Goal: Task Accomplishment & Management: Manage account settings

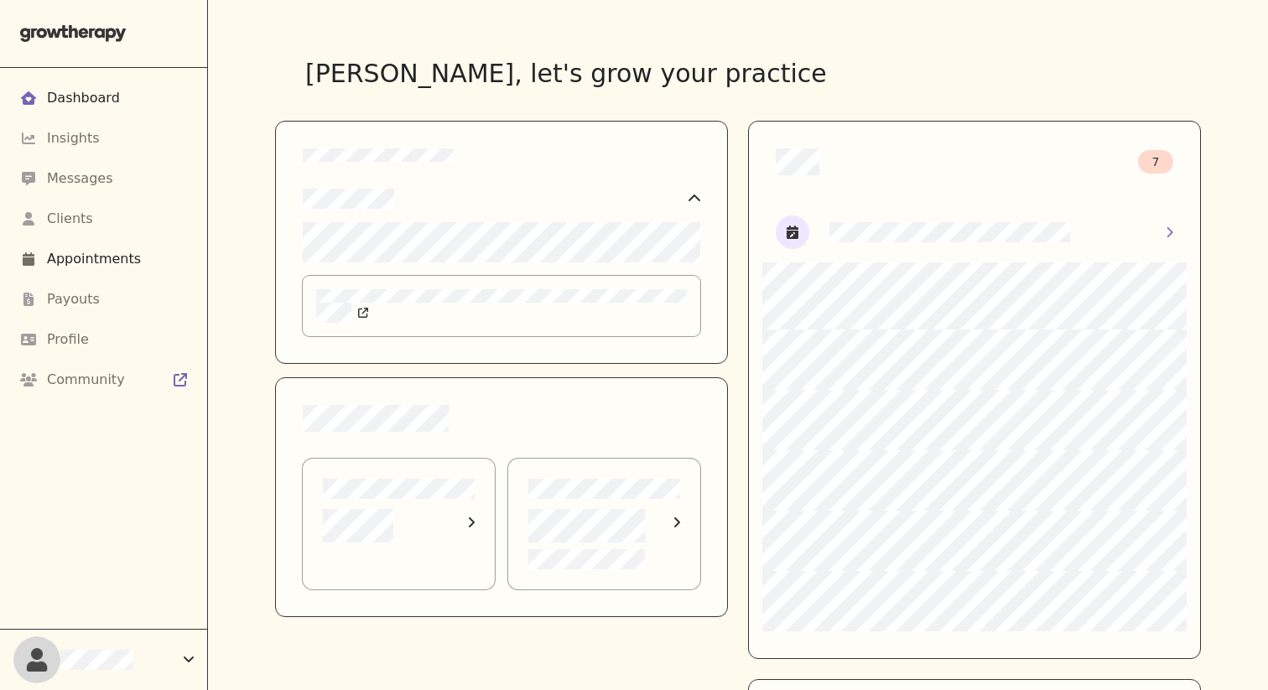
click at [127, 260] on div "Appointments" at bounding box center [94, 259] width 94 height 20
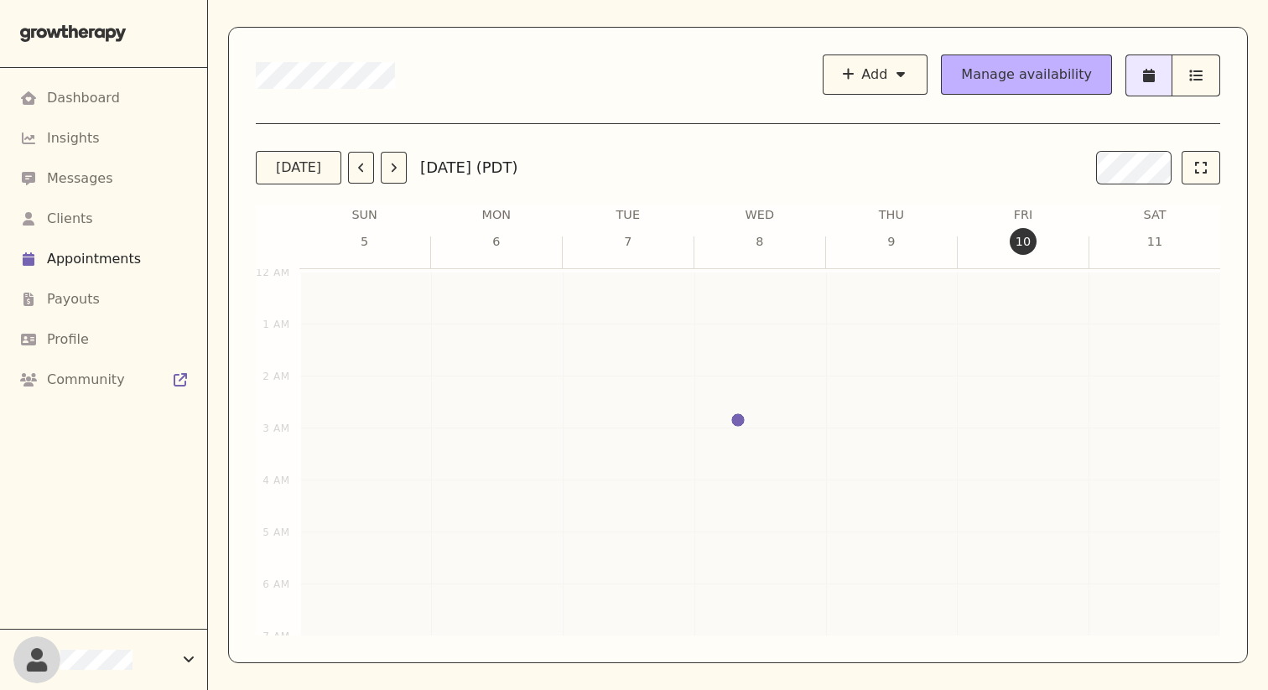
scroll to position [712, 0]
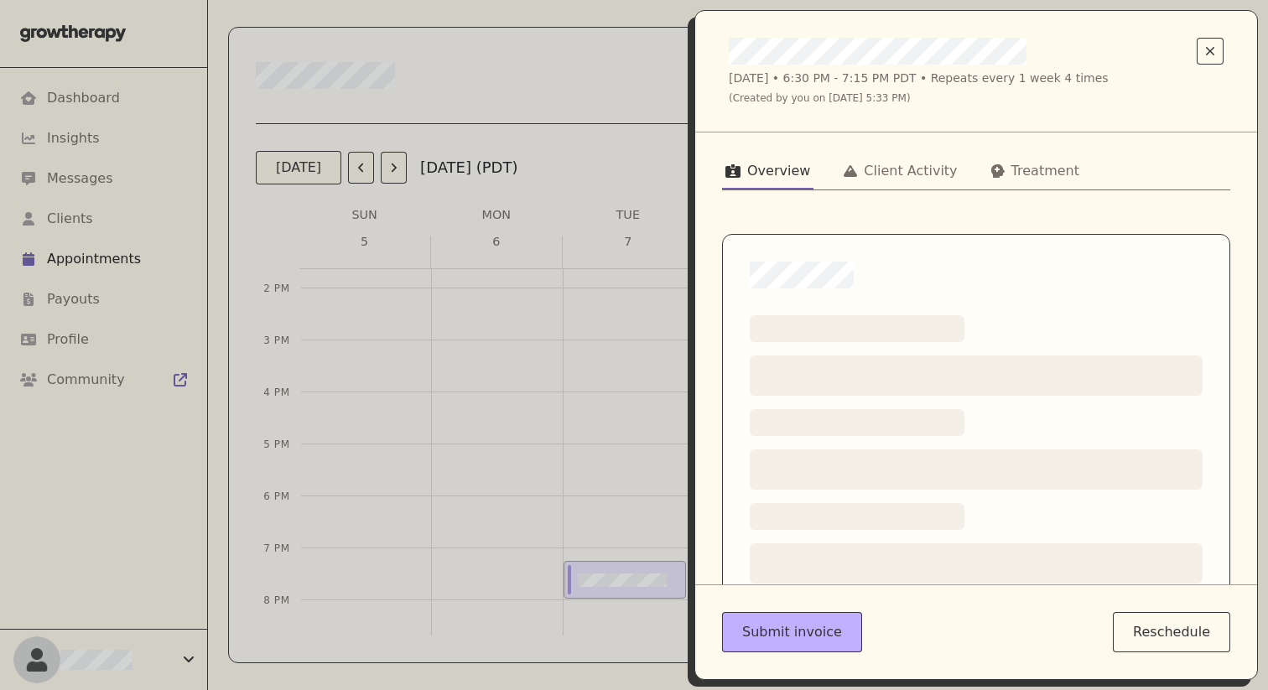
click at [822, 151] on div "Overview Client Activity Treatment Loading a pre-visit summary section's title …" at bounding box center [976, 358] width 562 height 452
click at [822, 161] on button "Client Activity" at bounding box center [900, 174] width 120 height 30
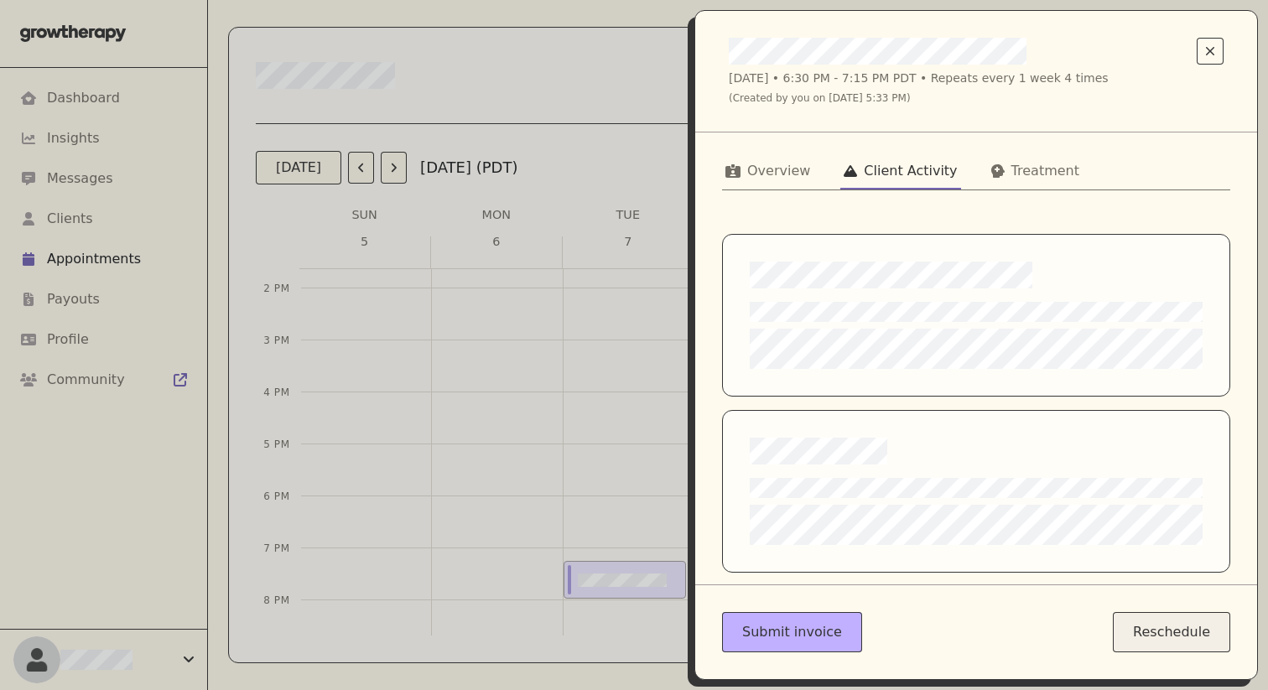
click at [822, 646] on button "Reschedule" at bounding box center [1171, 632] width 117 height 40
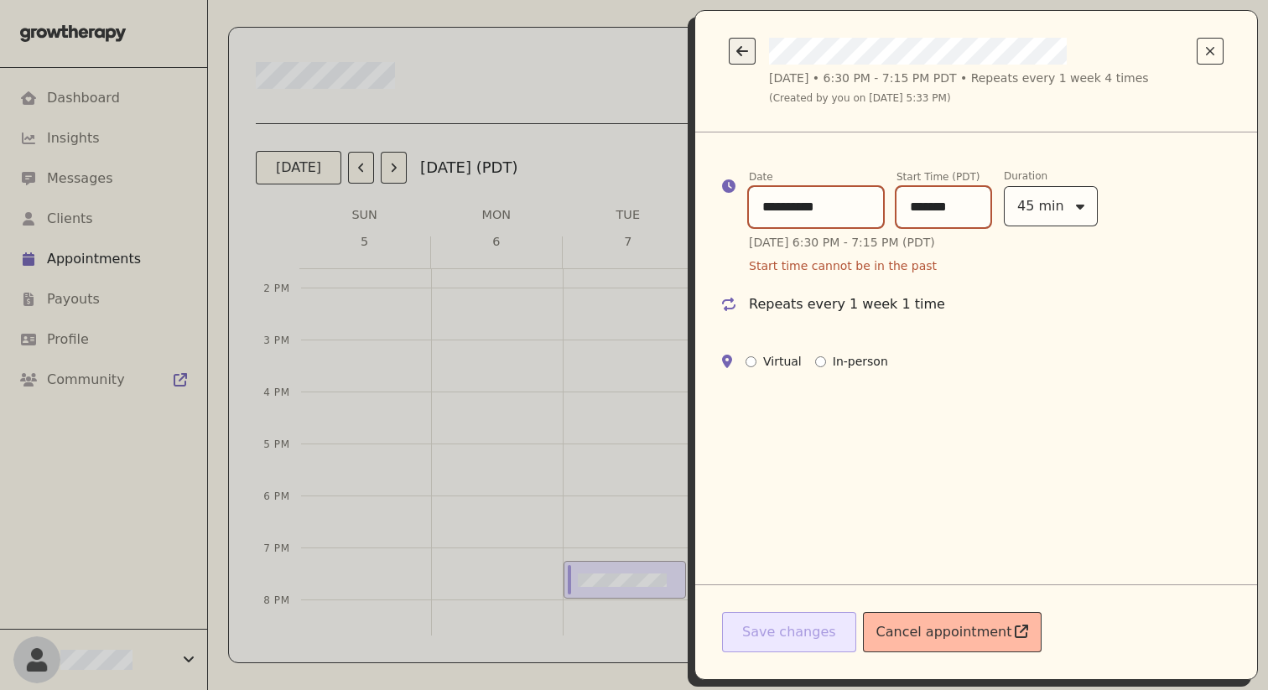
click at [739, 59] on button "Go back" at bounding box center [742, 51] width 27 height 27
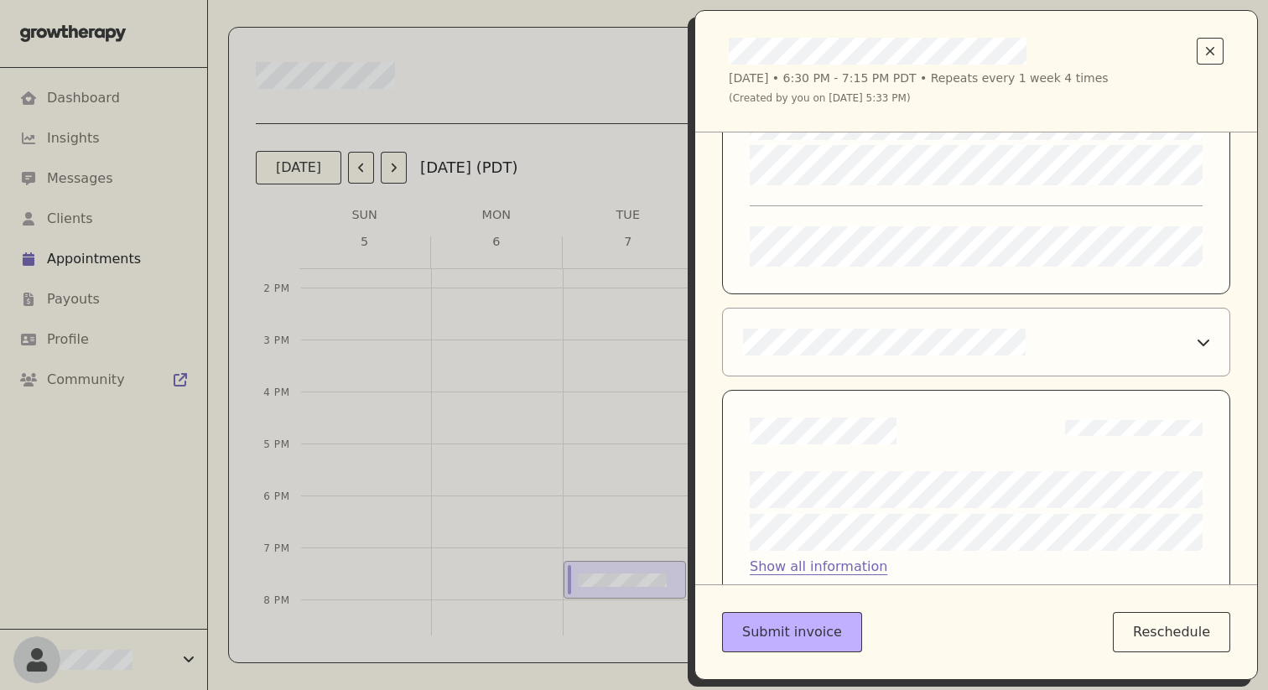
scroll to position [0, 0]
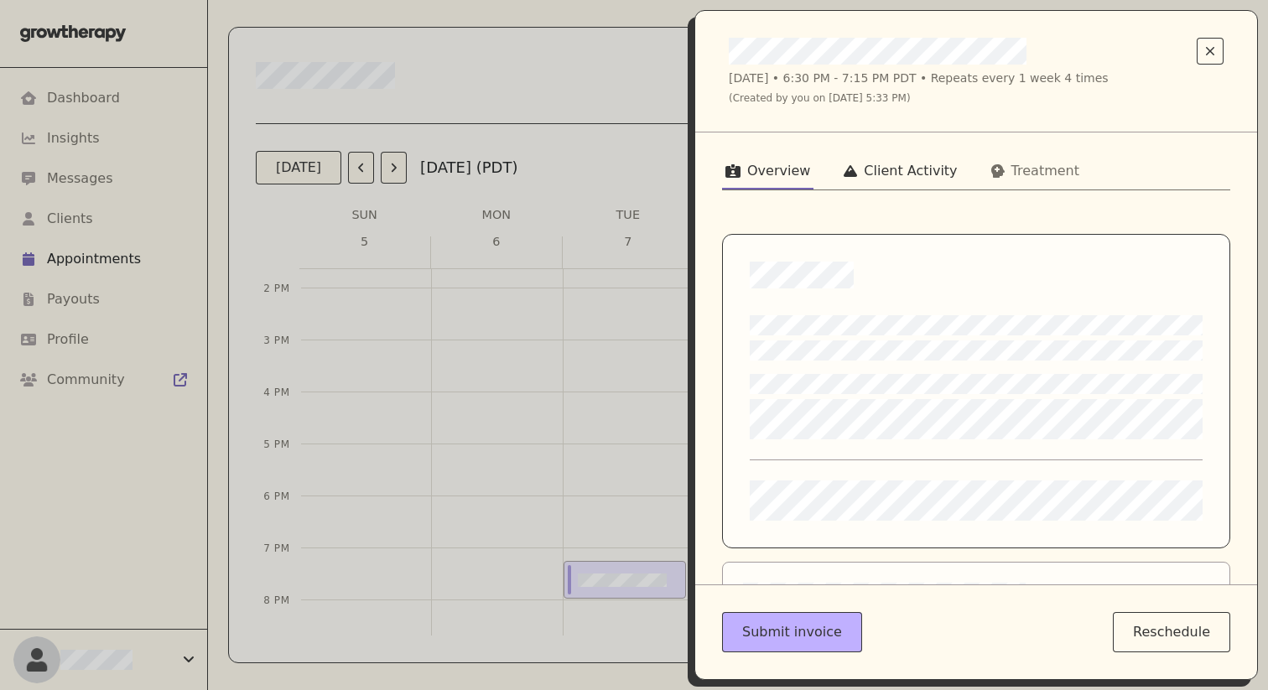
click at [822, 180] on div "Client Activity" at bounding box center [910, 171] width 93 height 20
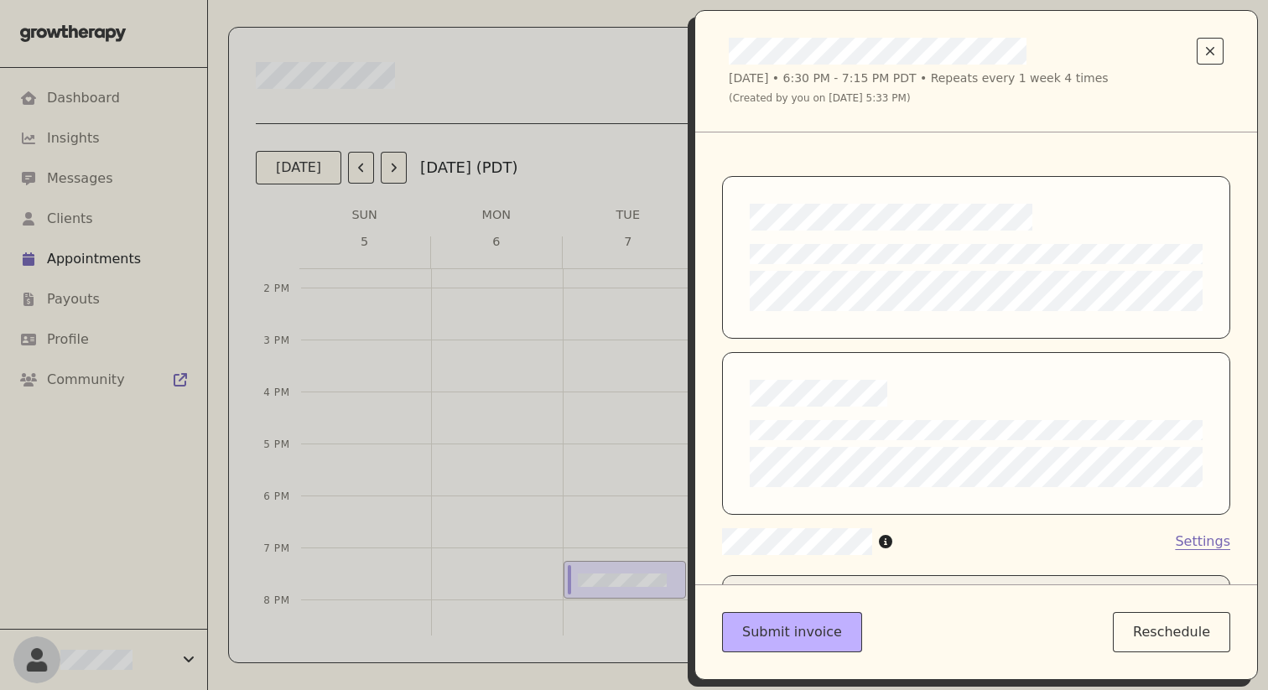
scroll to position [61, 0]
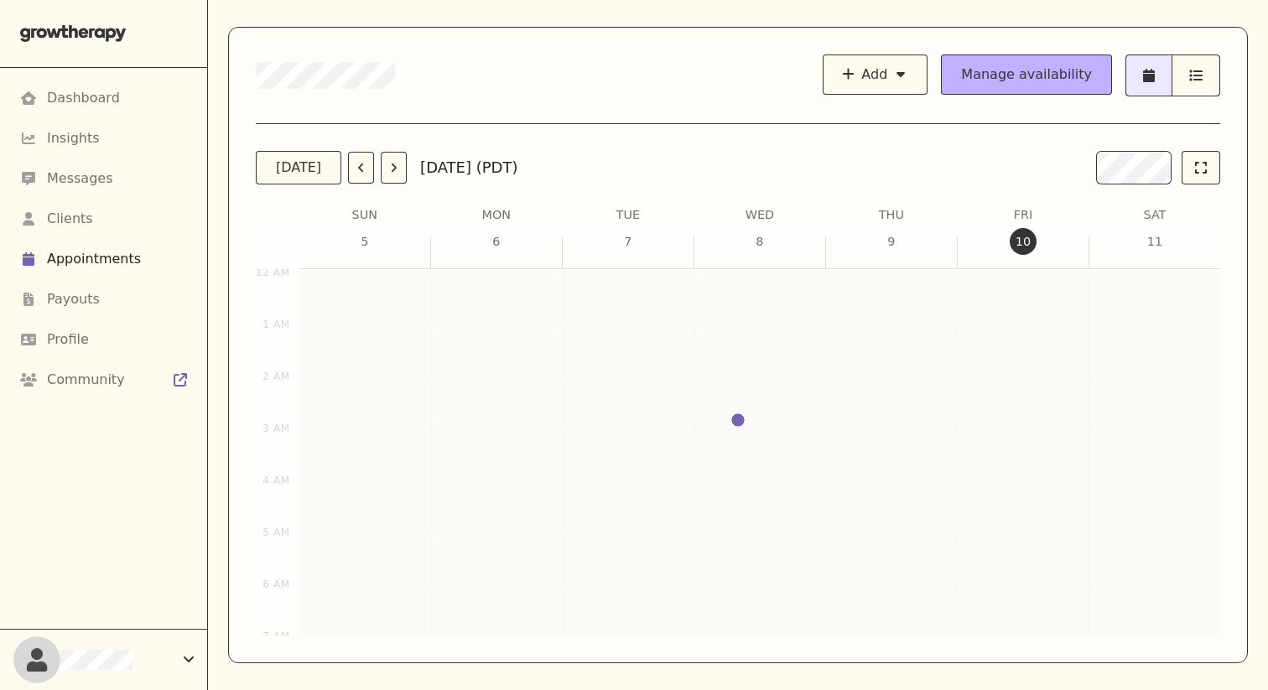
scroll to position [738, 0]
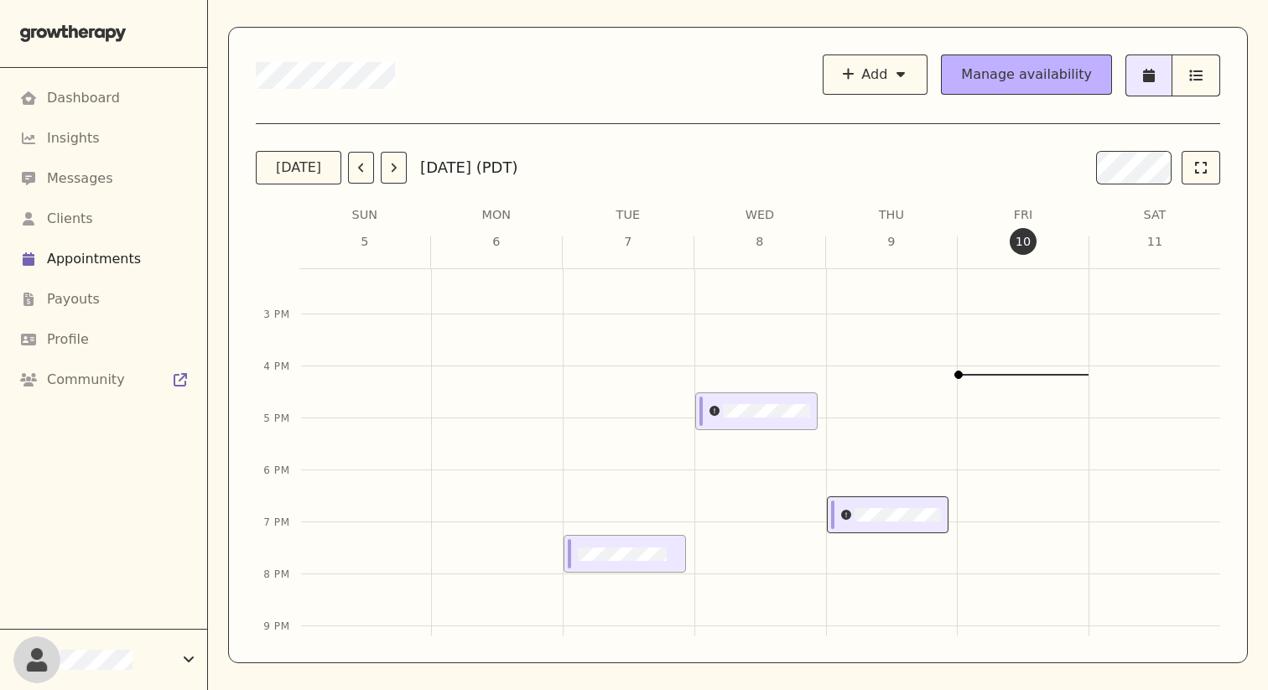
click at [875, 530] on div at bounding box center [885, 515] width 114 height 36
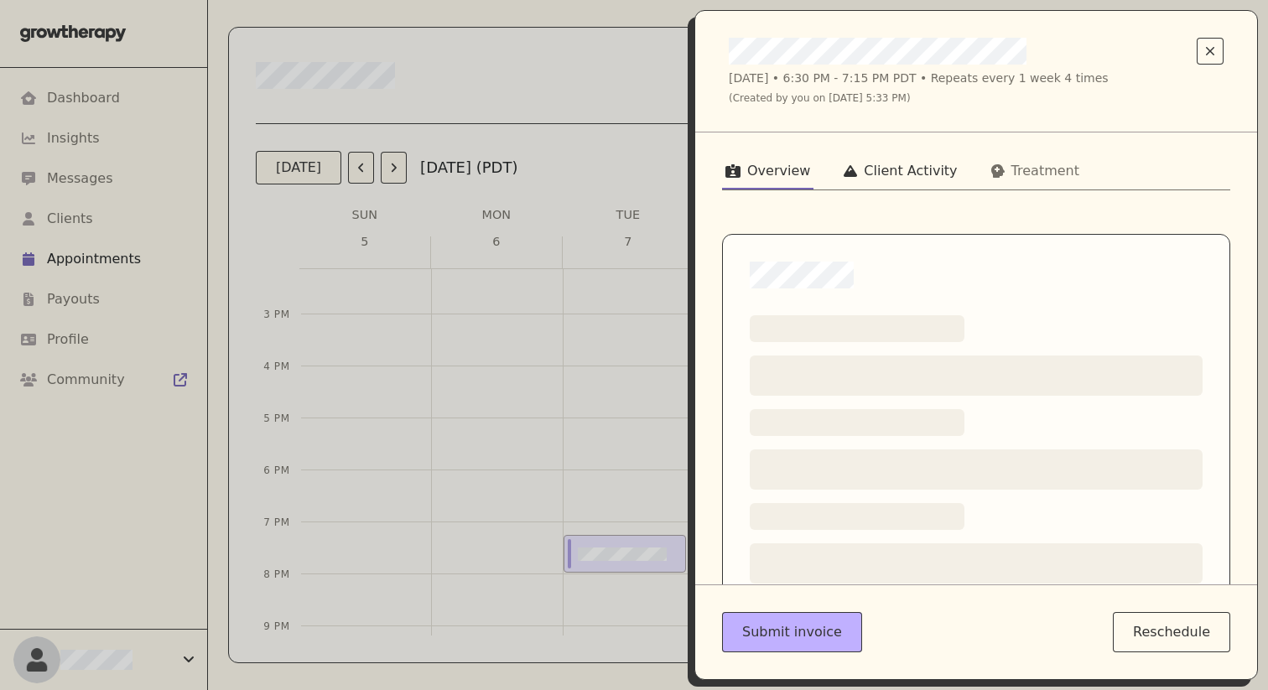
click at [864, 161] on div "Client Activity" at bounding box center [910, 171] width 93 height 20
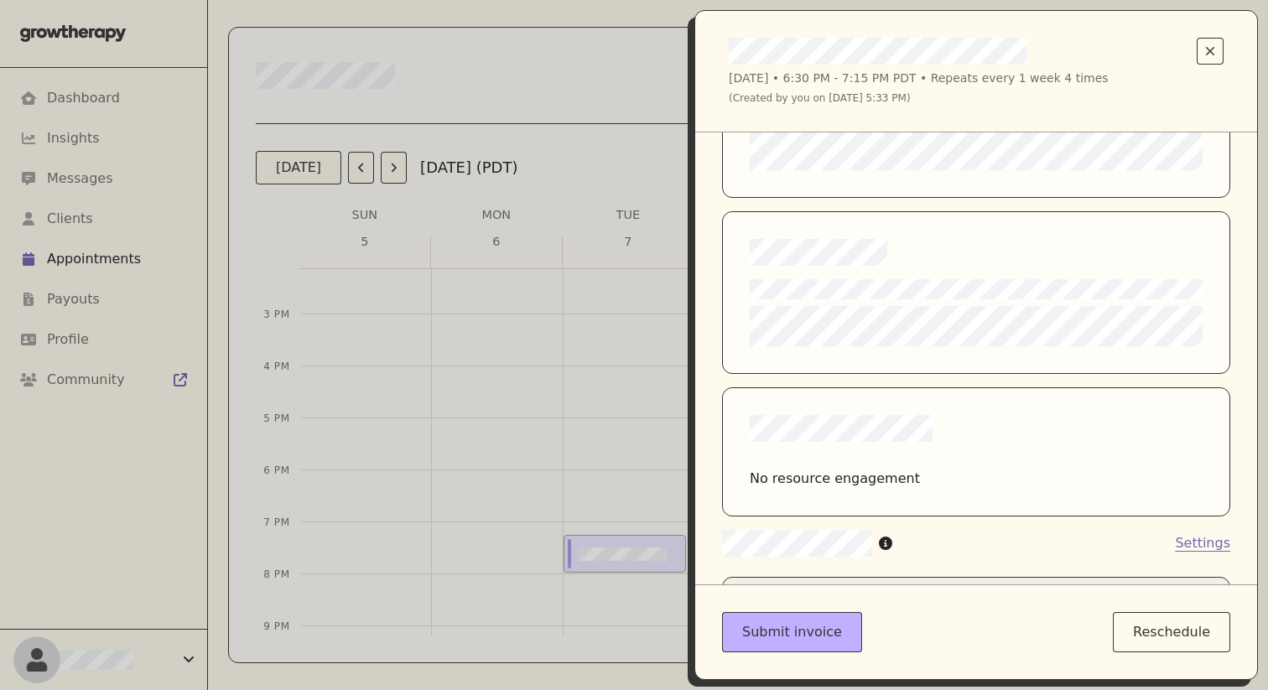
scroll to position [191, 0]
